Goal: Information Seeking & Learning: Find specific fact

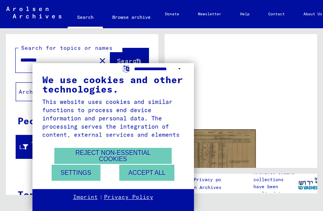
click at [177, 68] on select "**********" at bounding box center [159, 68] width 50 height 11
click at [251, 124] on div "**********" at bounding box center [161, 105] width 323 height 211
click at [235, 154] on div "**********" at bounding box center [161, 105] width 323 height 211
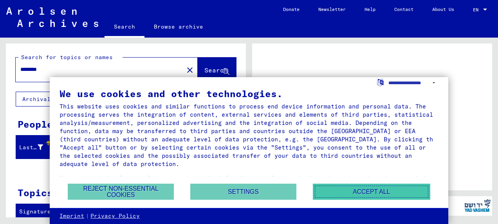
click at [323, 184] on button "Accept all" at bounding box center [371, 192] width 117 height 16
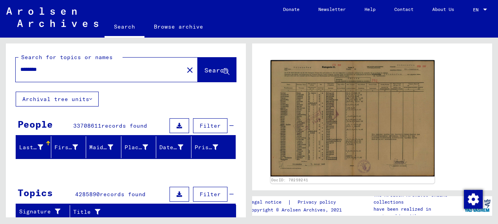
scroll to position [78, 0]
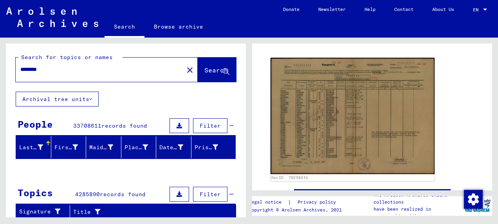
click at [323, 122] on img at bounding box center [353, 116] width 164 height 117
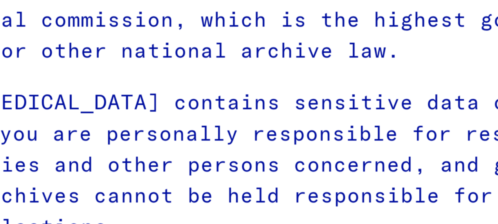
type input "********"
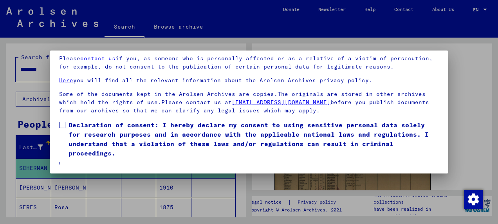
scroll to position [50, 0]
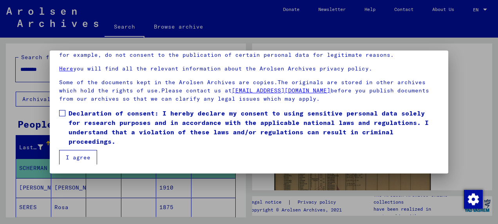
click at [85, 158] on button "I agree" at bounding box center [78, 157] width 38 height 15
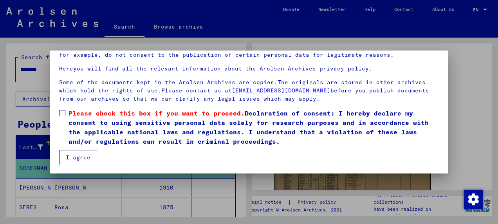
click at [83, 158] on button "I agree" at bounding box center [78, 157] width 38 height 15
click at [76, 157] on button "I agree" at bounding box center [78, 157] width 38 height 15
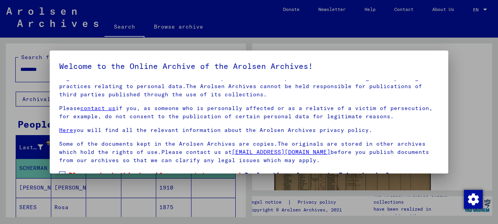
scroll to position [61, 0]
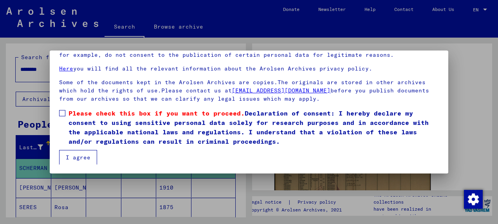
click at [58, 114] on mat-dialog-content "Our terms of use were established by the international commission, which is the…" at bounding box center [249, 92] width 399 height 146
click at [62, 113] on span at bounding box center [62, 113] width 6 height 6
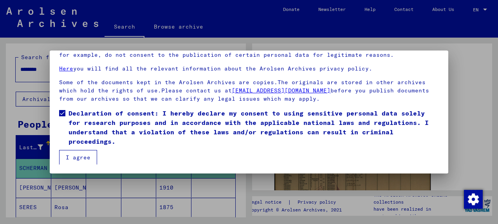
click at [75, 156] on button "I agree" at bounding box center [78, 157] width 38 height 15
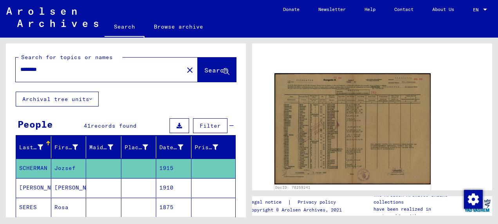
scroll to position [65, 0]
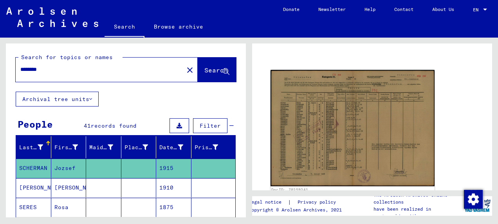
click at [312, 124] on img at bounding box center [353, 128] width 164 height 117
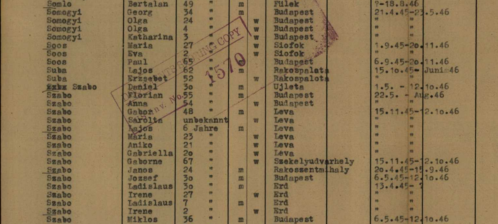
drag, startPoint x: 172, startPoint y: 103, endPoint x: 189, endPoint y: 124, distance: 26.7
click at [189, 124] on img at bounding box center [249, 93] width 399 height 146
drag, startPoint x: 175, startPoint y: 95, endPoint x: 187, endPoint y: 110, distance: 19.5
click at [187, 110] on img at bounding box center [249, 93] width 399 height 146
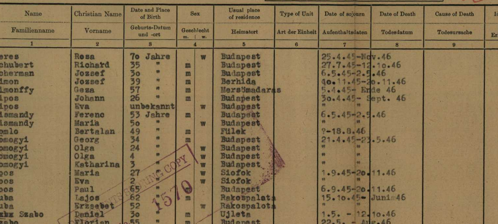
drag, startPoint x: 219, startPoint y: 69, endPoint x: 238, endPoint y: 68, distance: 18.8
click at [238, 68] on img at bounding box center [249, 93] width 399 height 146
